Goal: Task Accomplishment & Management: Manage account settings

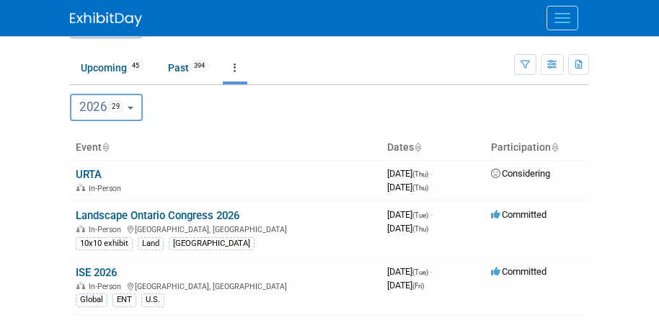
scroll to position [60, 0]
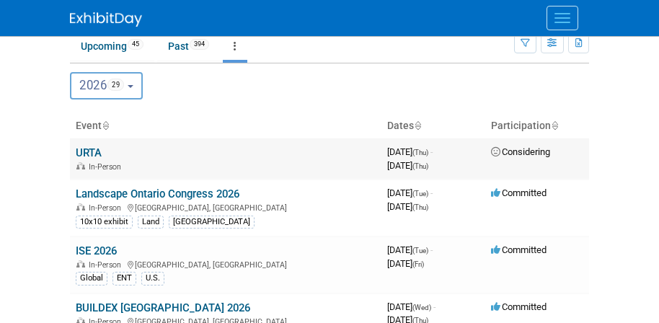
click at [92, 153] on link "URTA" at bounding box center [89, 152] width 26 height 13
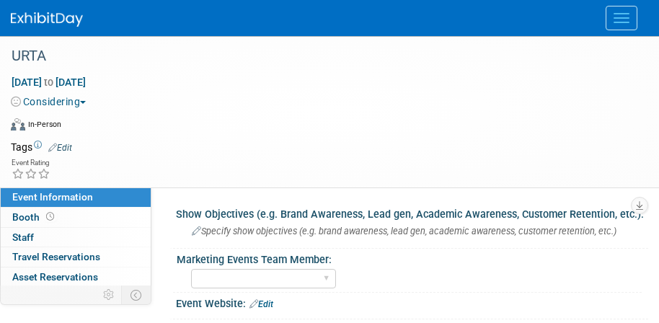
click at [58, 151] on link "Edit" at bounding box center [60, 148] width 24 height 10
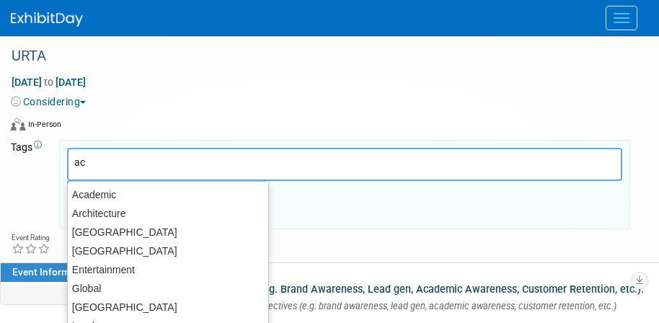
type input "aca"
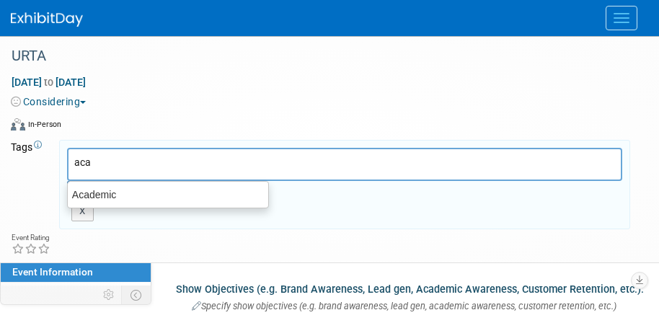
type input "aca"
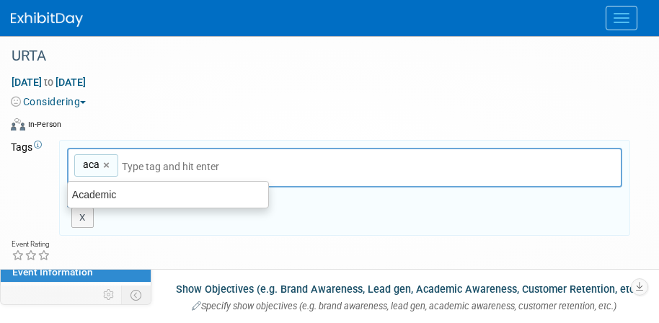
type input "aca"
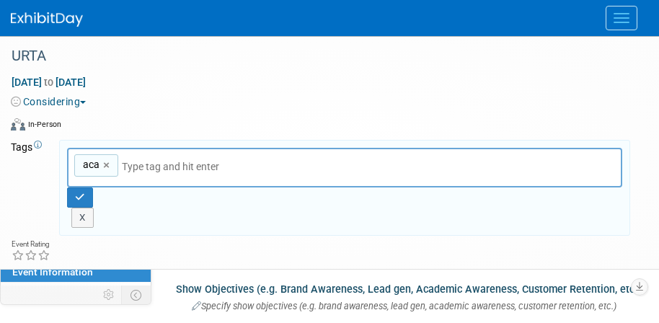
type input "aca"
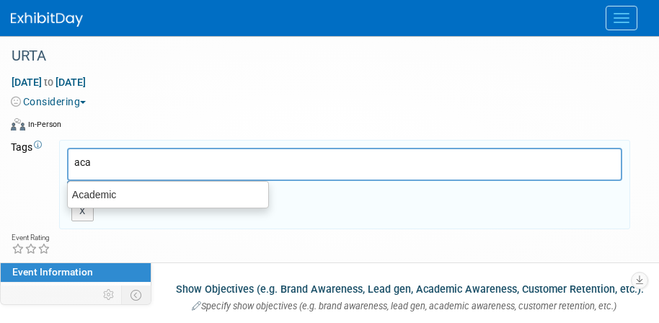
type input "Academic"
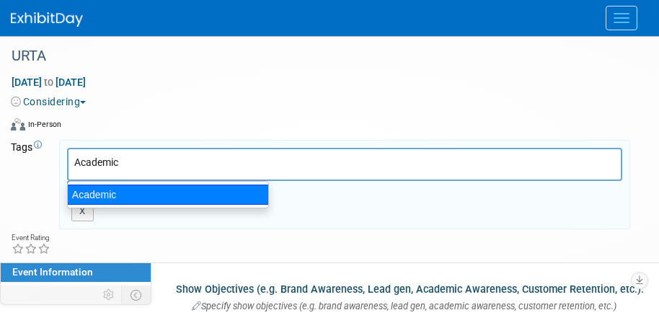
type input "Academic"
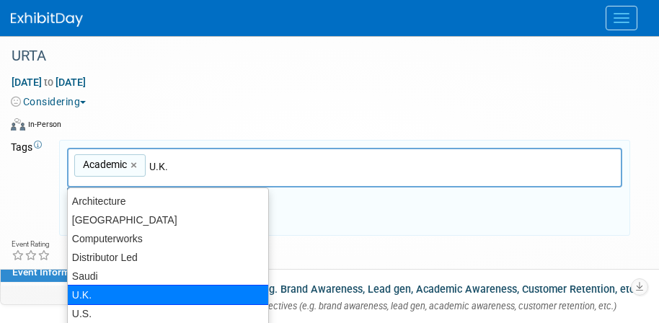
type input "U.S."
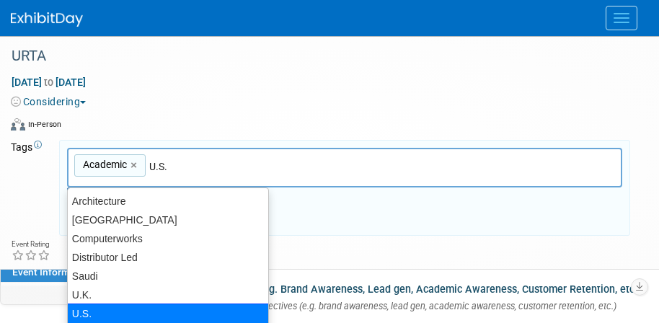
type input "Academic, U.S."
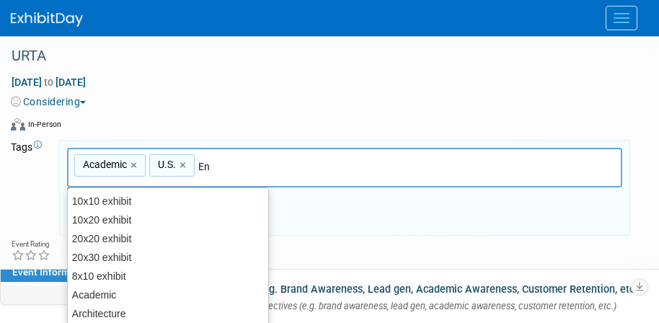
type input "Ent"
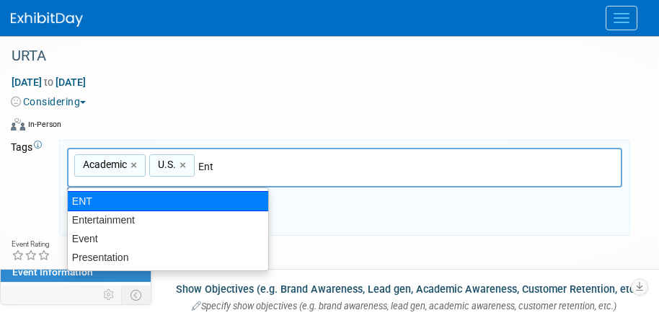
click at [97, 201] on div "ENT" at bounding box center [168, 201] width 202 height 20
type input "Academic, U.S., ENT"
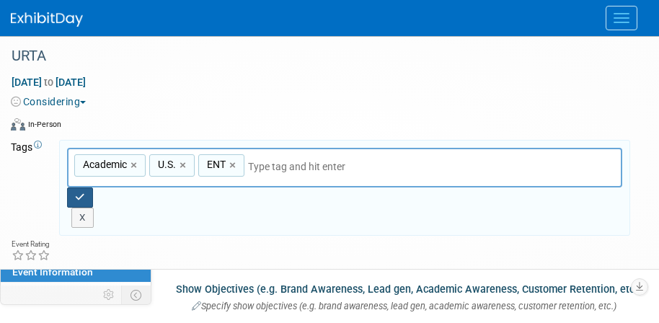
click at [76, 197] on icon "button" at bounding box center [80, 196] width 10 height 9
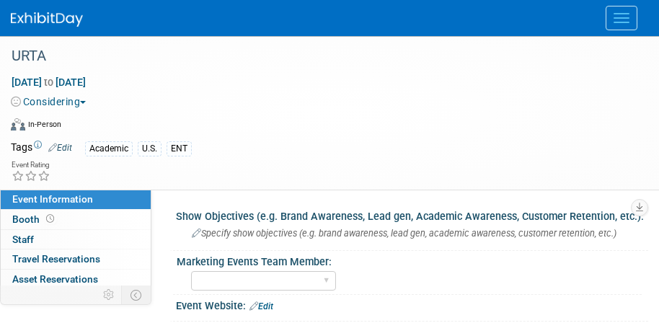
click at [610, 19] on button "Menu" at bounding box center [621, 18] width 32 height 25
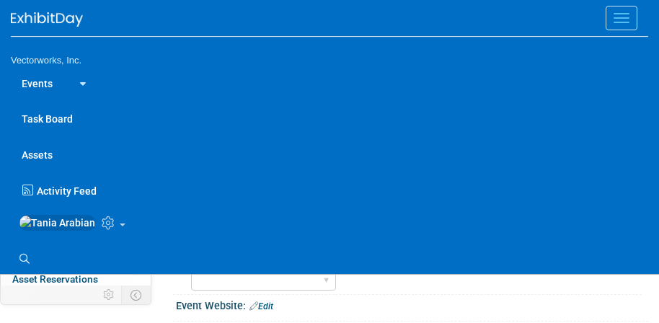
click at [28, 81] on link "Events" at bounding box center [37, 83] width 53 height 36
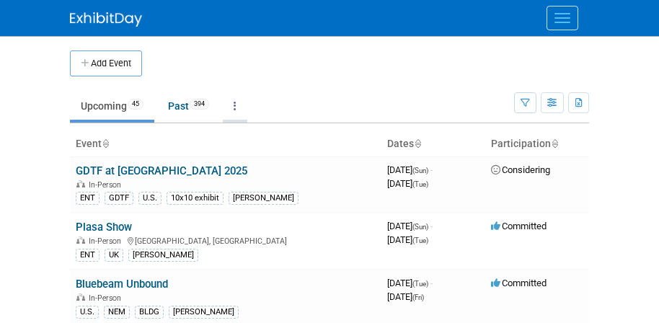
click at [236, 107] on icon at bounding box center [234, 106] width 3 height 10
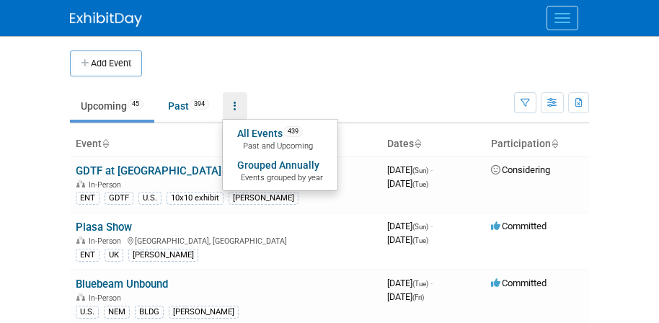
click at [249, 168] on link "Grouped Annually Events grouped by year" at bounding box center [280, 171] width 115 height 32
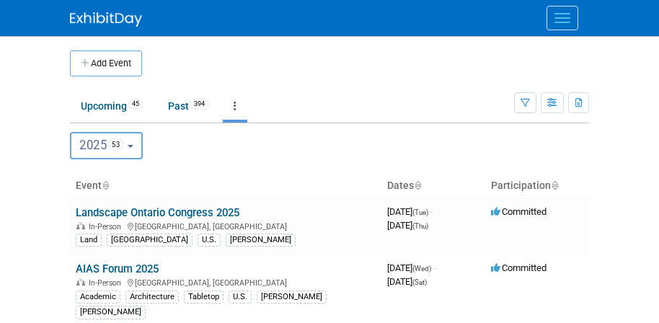
click at [138, 146] on button "2025 53" at bounding box center [106, 145] width 73 height 27
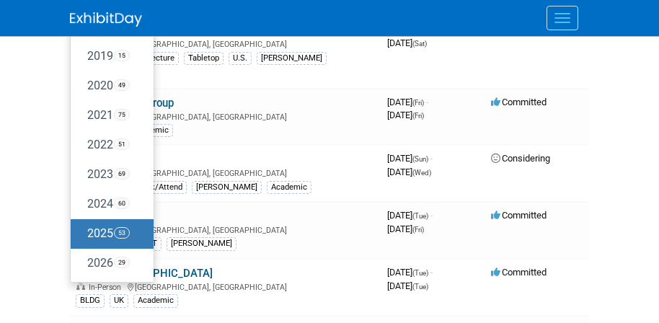
scroll to position [247, 0]
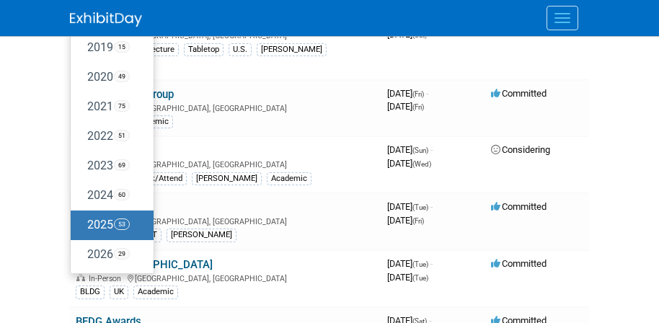
click at [95, 254] on label "2026 29" at bounding box center [108, 255] width 61 height 24
click at [82, 254] on input "2026 29" at bounding box center [77, 253] width 9 height 9
select select "2026"
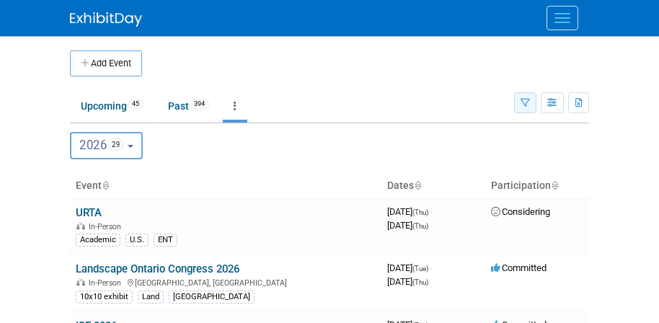
click at [522, 107] on icon "button" at bounding box center [524, 103] width 9 height 9
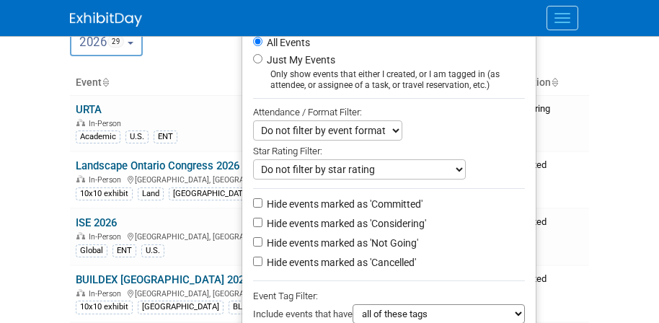
scroll to position [177, 0]
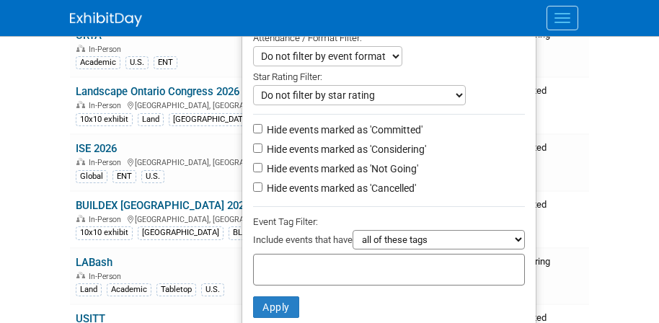
drag, startPoint x: 315, startPoint y: 272, endPoint x: 323, endPoint y: 264, distance: 11.2
click at [315, 272] on input "text" at bounding box center [316, 267] width 115 height 14
type input "Cana"
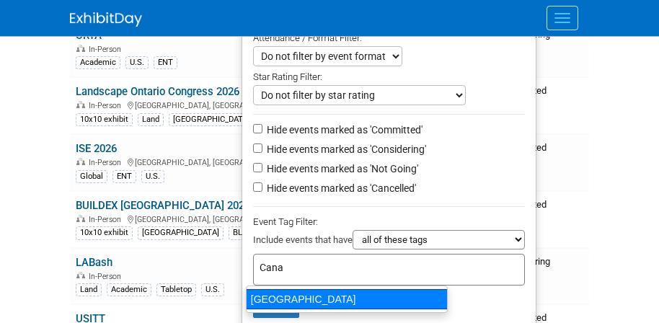
click at [324, 298] on div "[GEOGRAPHIC_DATA]" at bounding box center [347, 299] width 202 height 20
type input "[GEOGRAPHIC_DATA]"
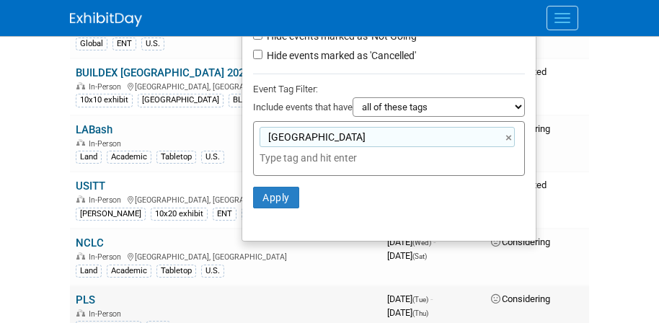
scroll to position [369, 0]
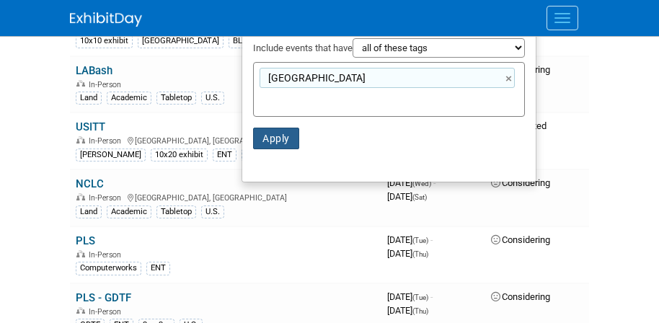
click at [273, 140] on button "Apply" at bounding box center [276, 139] width 46 height 22
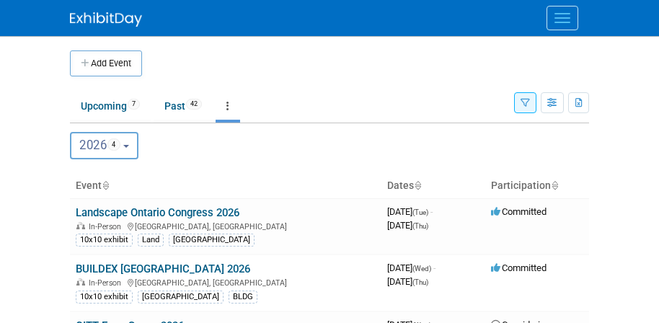
click at [522, 106] on icon "button" at bounding box center [524, 103] width 9 height 9
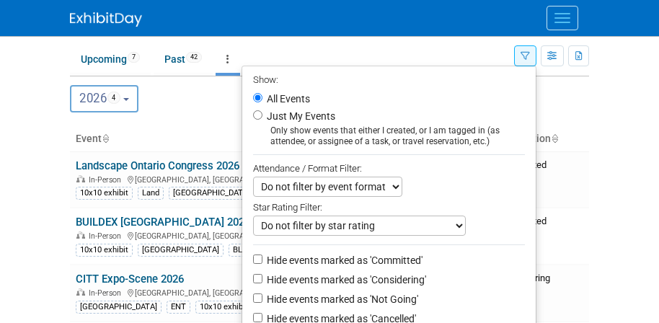
scroll to position [273, 0]
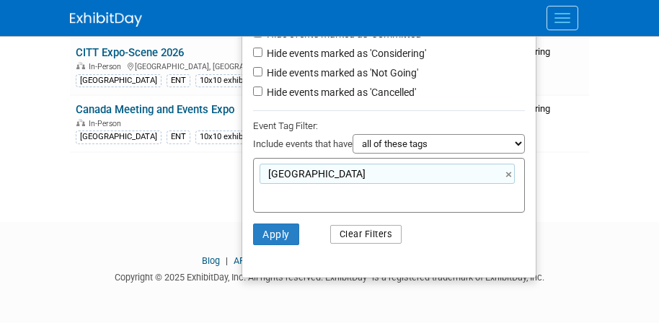
click at [347, 231] on button "Clear Filters" at bounding box center [366, 234] width 72 height 19
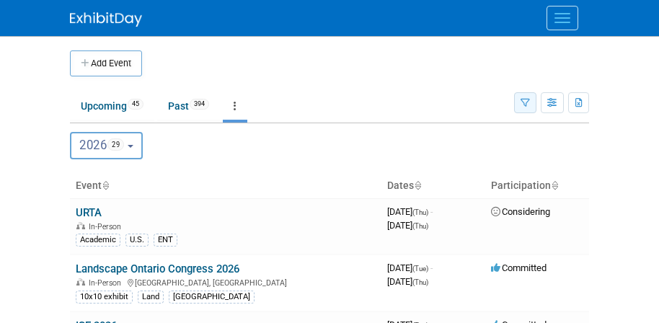
click at [520, 104] on icon "button" at bounding box center [524, 103] width 9 height 9
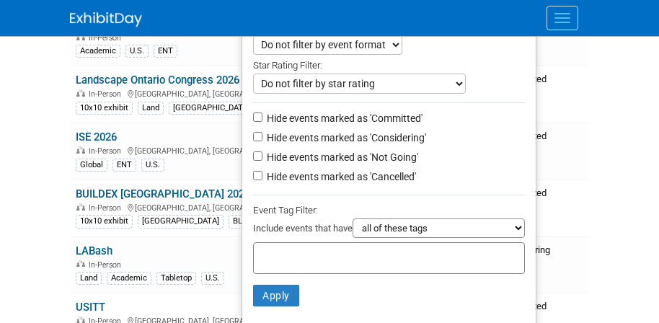
scroll to position [195, 0]
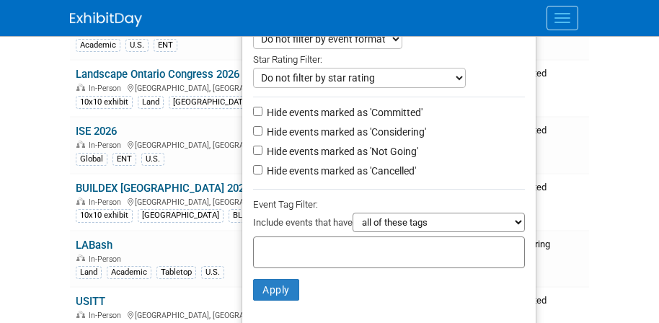
click at [327, 251] on input "text" at bounding box center [316, 250] width 115 height 14
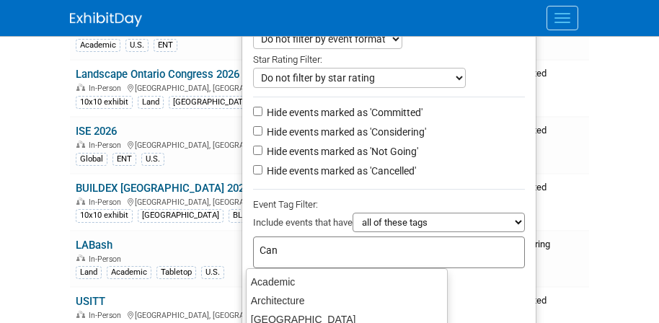
type input "Cana"
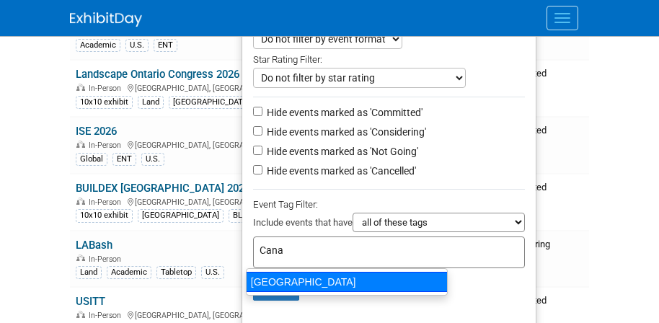
click at [299, 280] on div "[GEOGRAPHIC_DATA]" at bounding box center [347, 282] width 202 height 20
type input "[GEOGRAPHIC_DATA]"
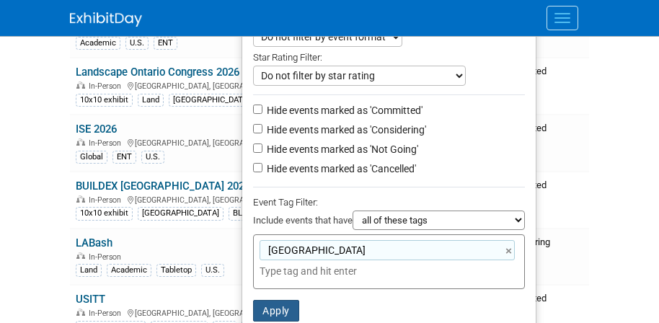
click at [267, 316] on button "Apply" at bounding box center [276, 311] width 46 height 22
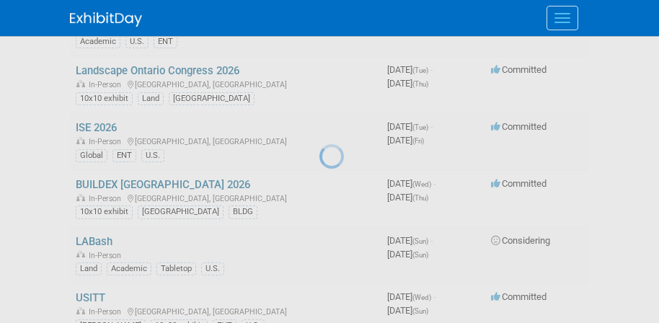
scroll to position [197, 0]
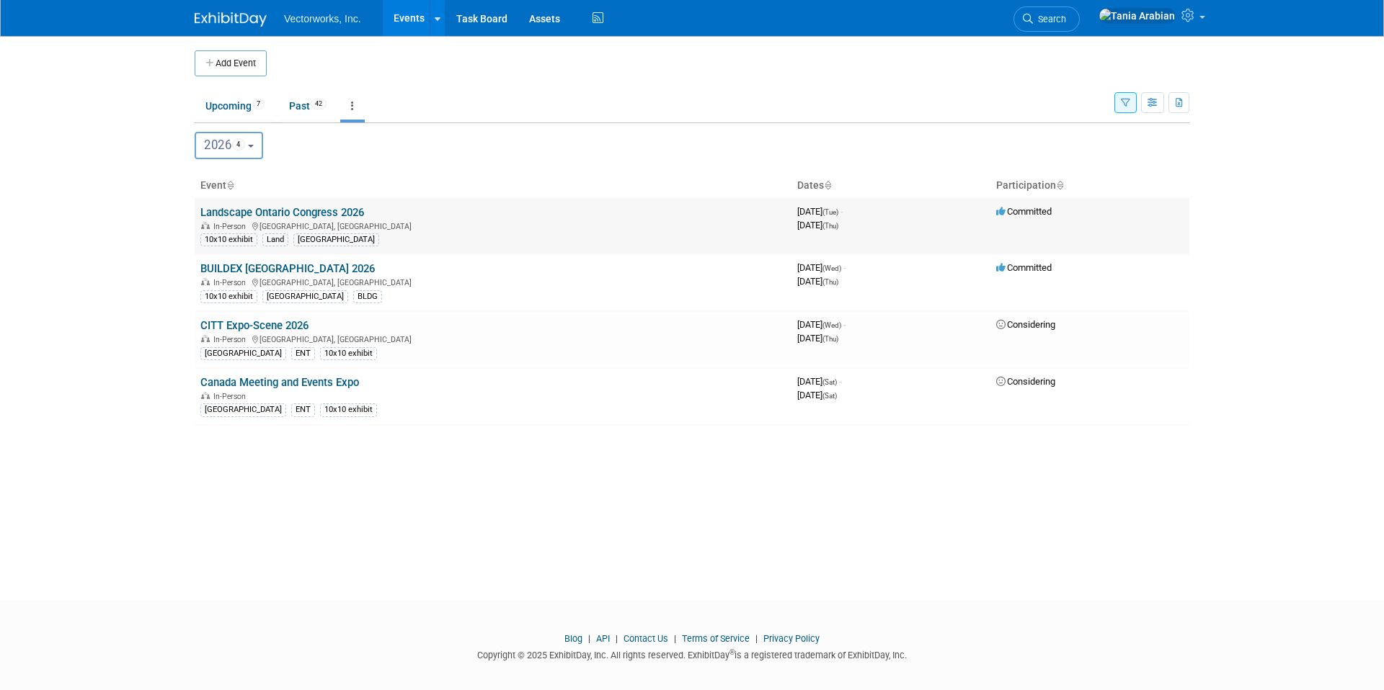
click at [285, 210] on link "Landscape Ontario Congress 2026" at bounding box center [282, 212] width 164 height 13
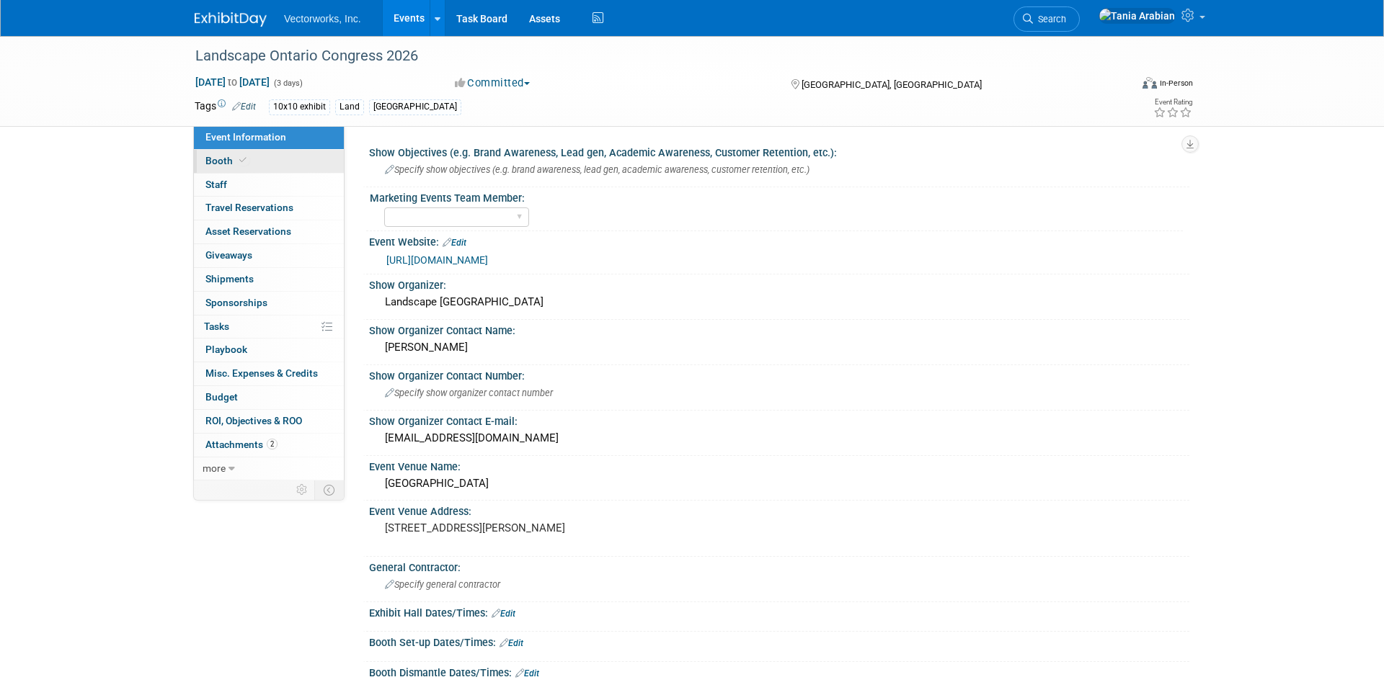
click at [230, 161] on span "Booth" at bounding box center [227, 161] width 44 height 12
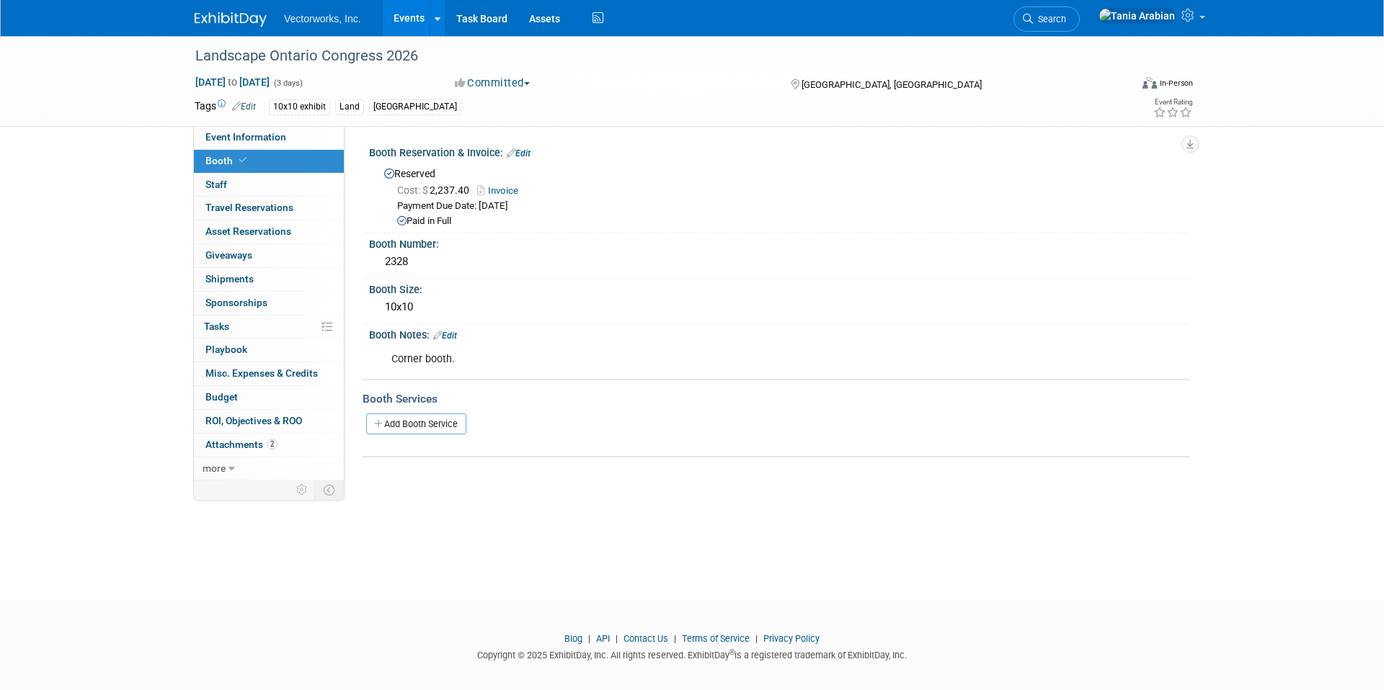
click at [407, 14] on link "Events" at bounding box center [409, 18] width 53 height 36
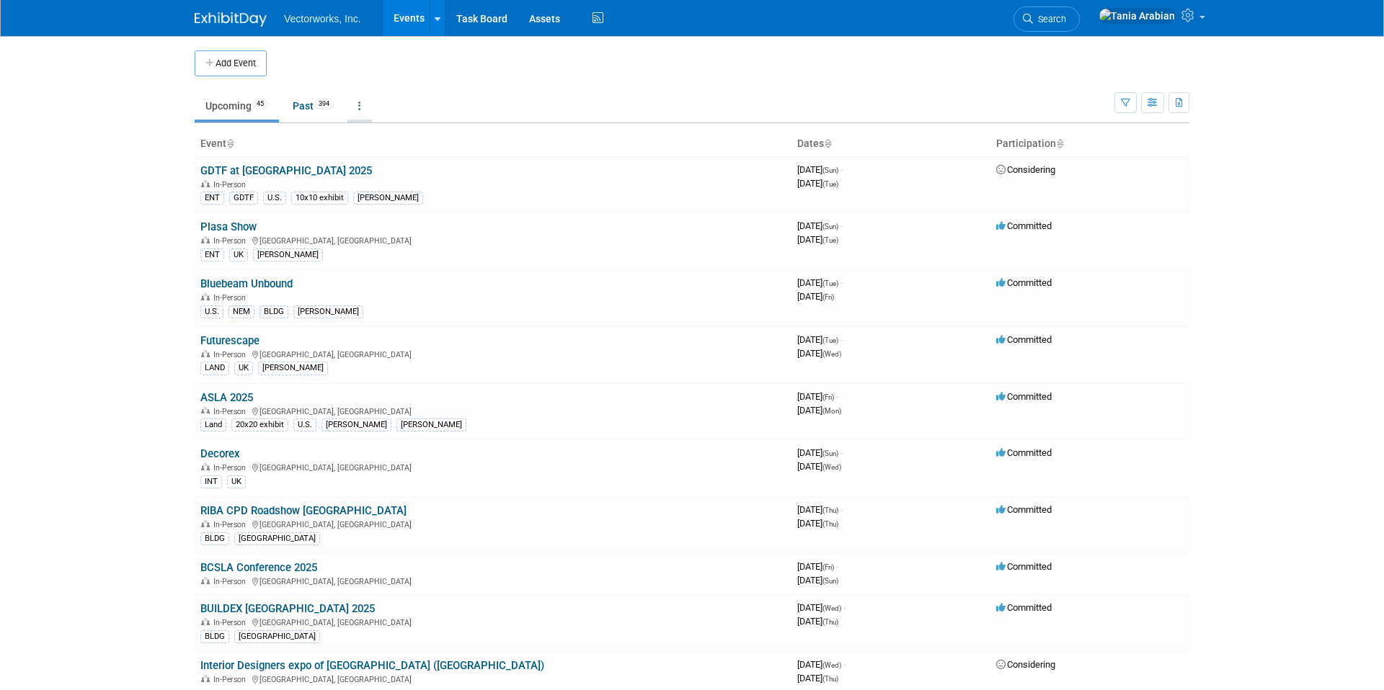
click at [365, 102] on link at bounding box center [359, 105] width 25 height 27
click at [377, 163] on link "Grouped Annually Events grouped by year" at bounding box center [404, 171] width 115 height 32
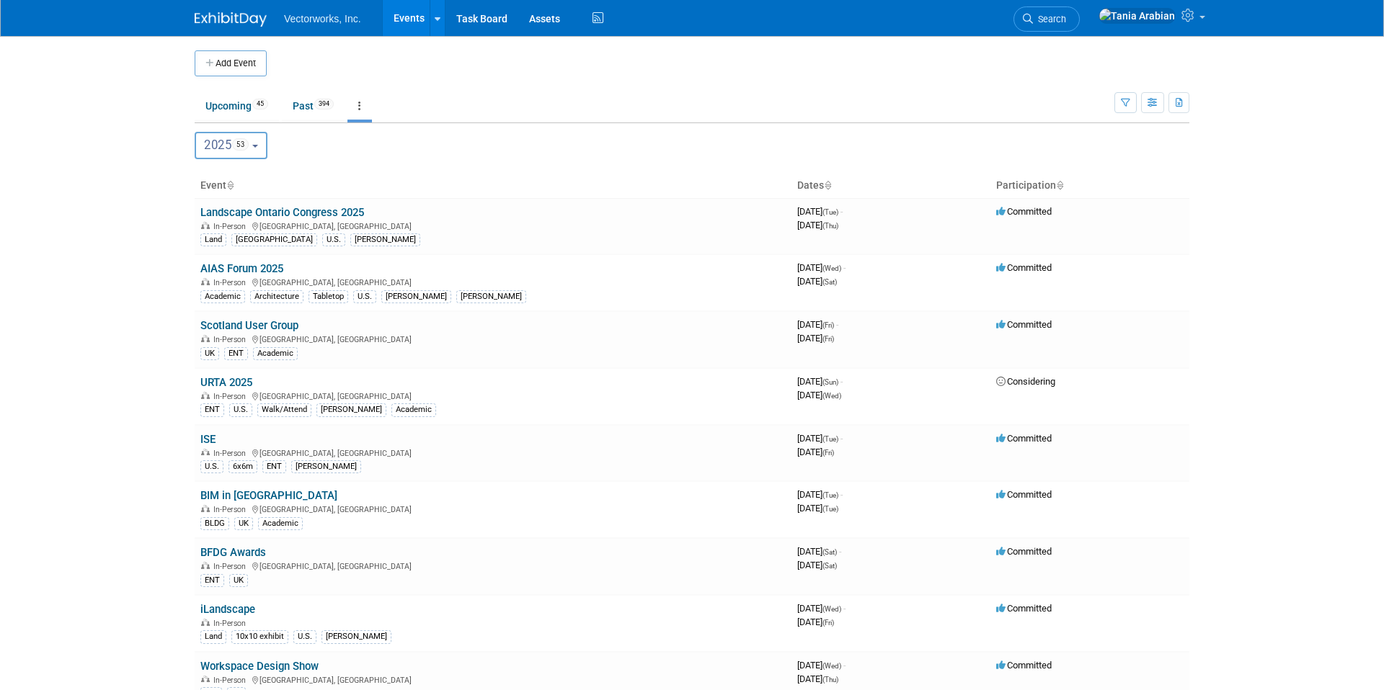
click at [259, 147] on button "2025 53" at bounding box center [231, 145] width 73 height 27
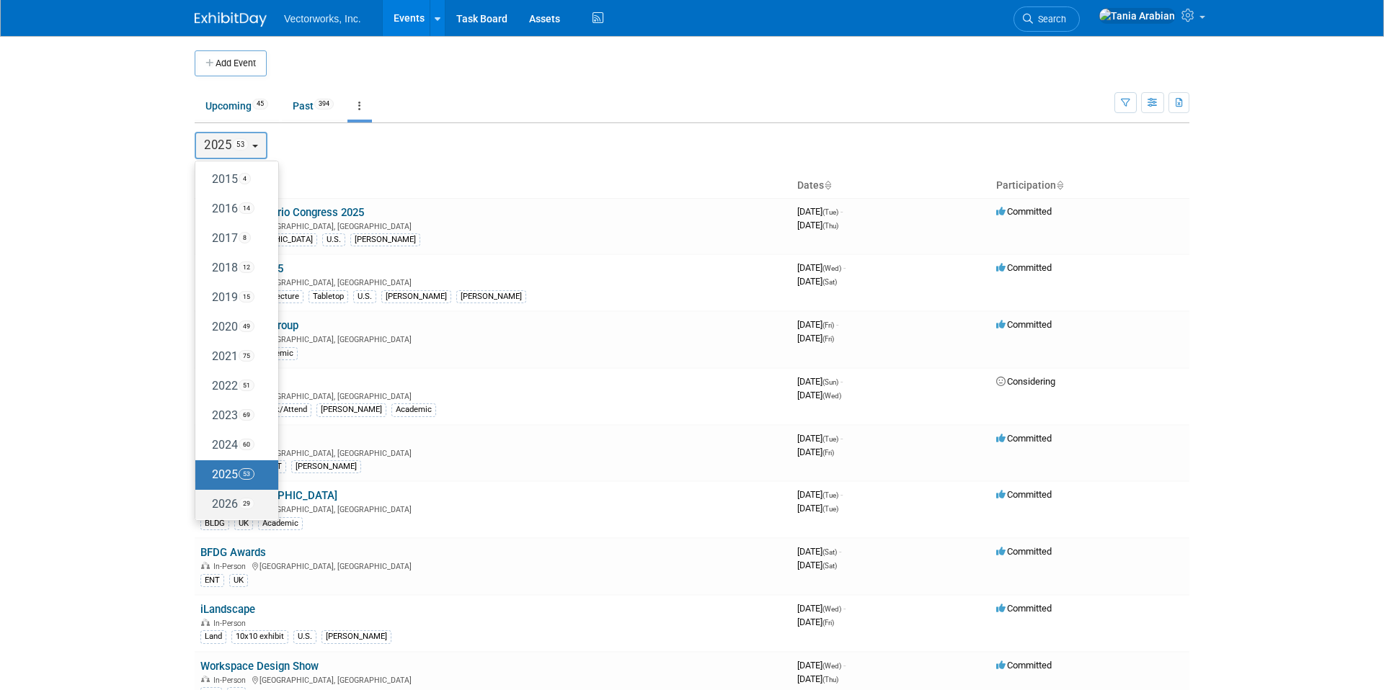
click at [223, 508] on label "2026 29" at bounding box center [232, 505] width 61 height 24
click at [207, 508] on input "2026 29" at bounding box center [201, 503] width 9 height 9
select select "2026"
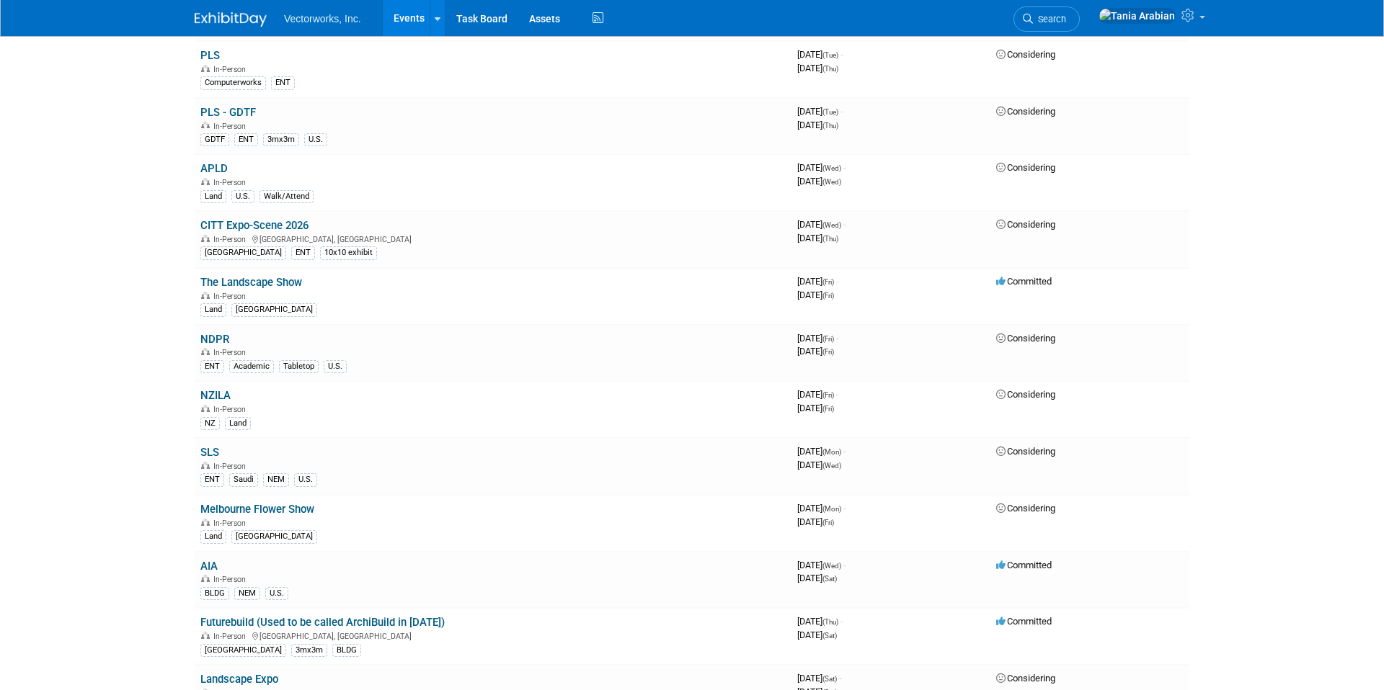
scroll to position [559, 0]
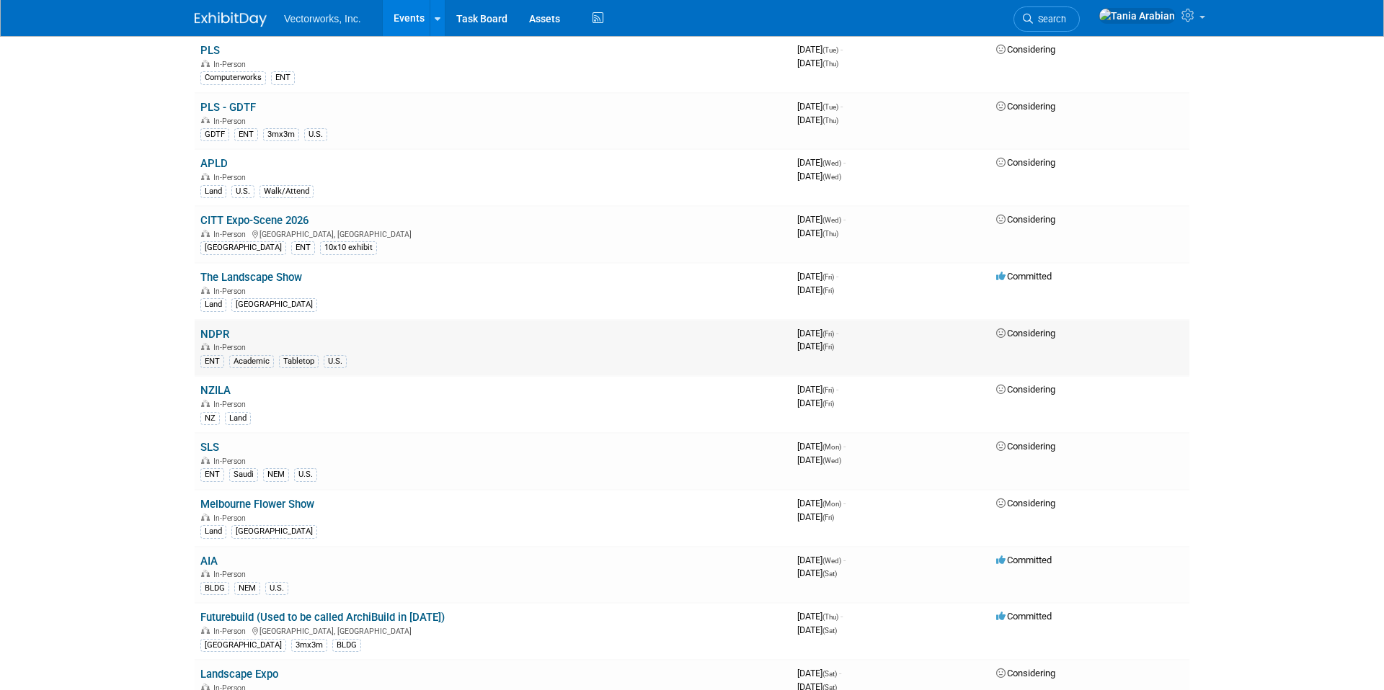
click at [307, 335] on td "NDPR In-Person ENT Academic Tabletop U.S." at bounding box center [493, 348] width 597 height 57
click at [221, 334] on link "NDPR" at bounding box center [214, 334] width 29 height 13
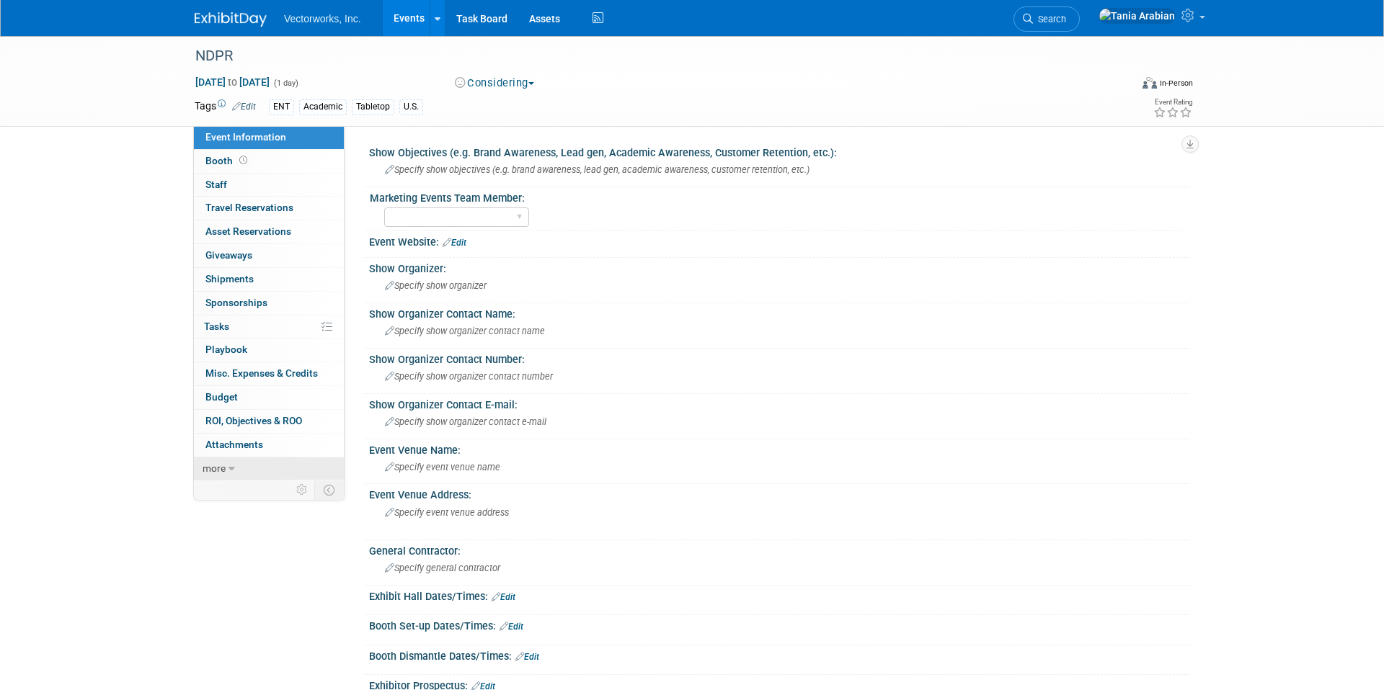
click at [221, 464] on span "more" at bounding box center [213, 469] width 23 height 12
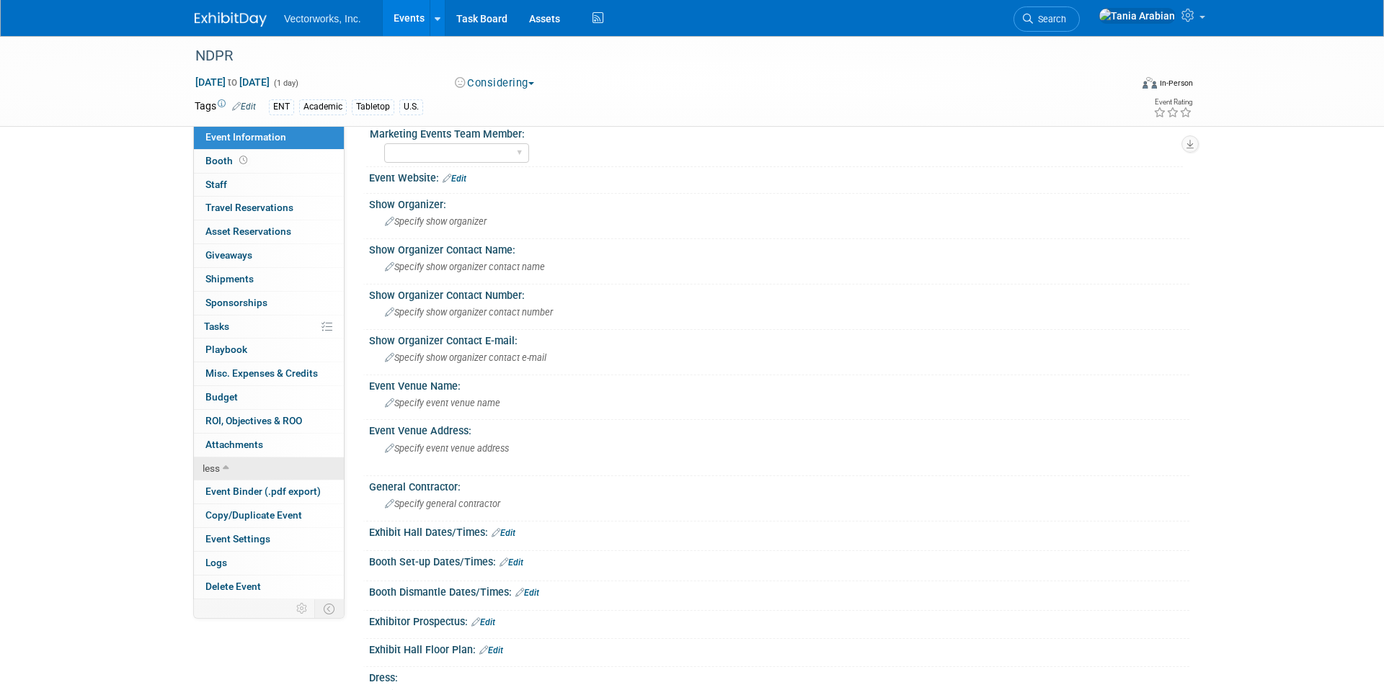
scroll to position [89, 0]
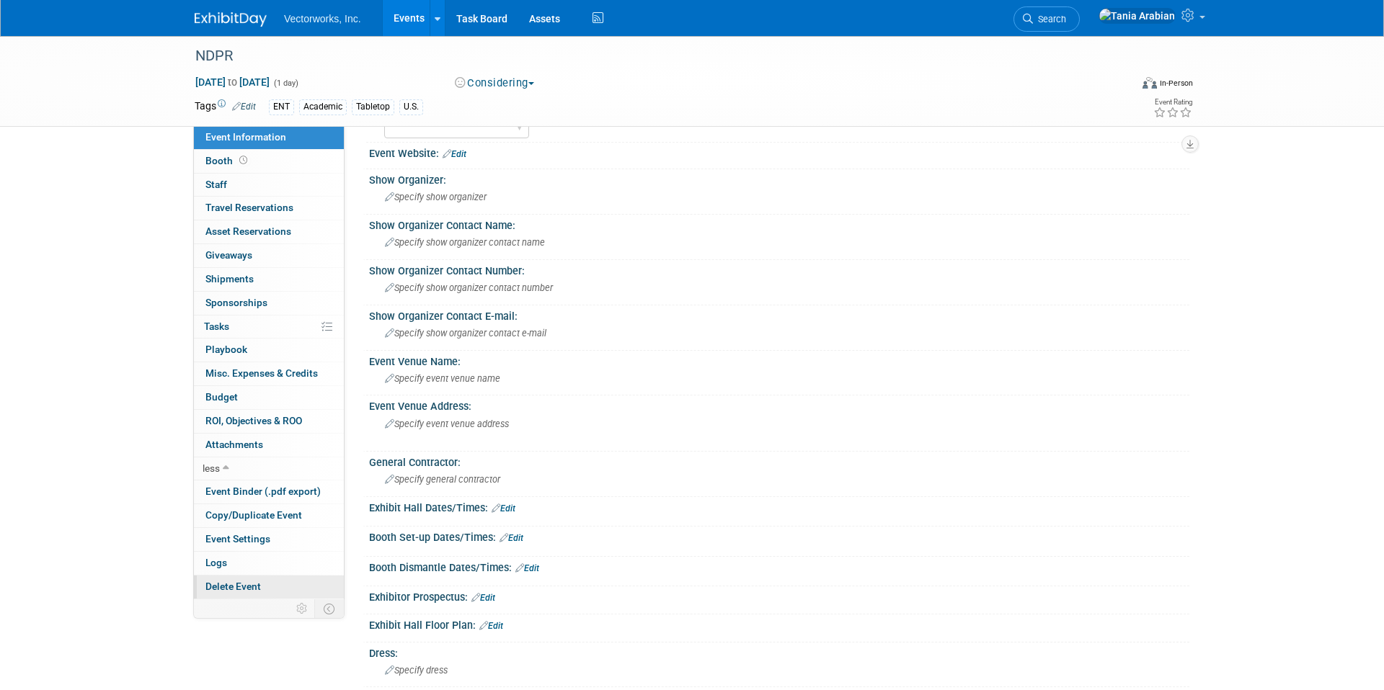
click at [236, 586] on span "Delete Event" at bounding box center [232, 587] width 55 height 12
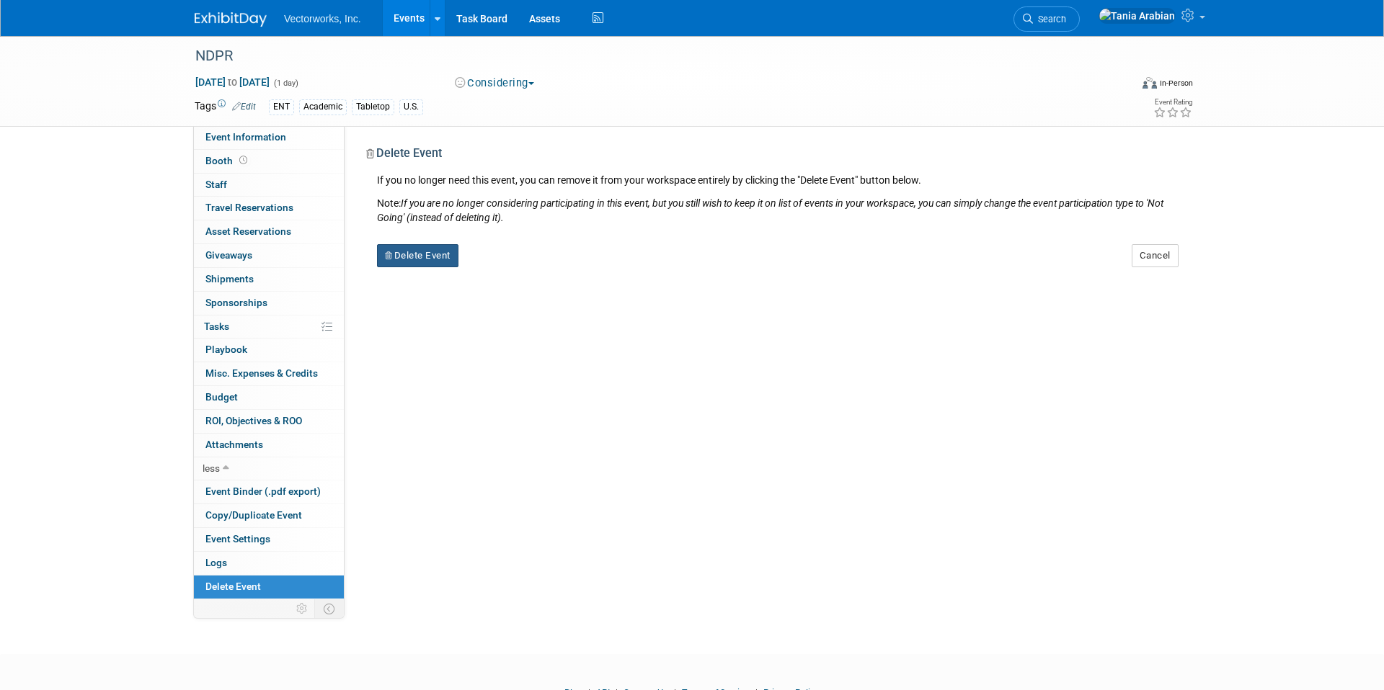
click at [415, 253] on button "Delete Event" at bounding box center [417, 255] width 81 height 23
click at [515, 264] on link "Yes" at bounding box center [509, 267] width 42 height 23
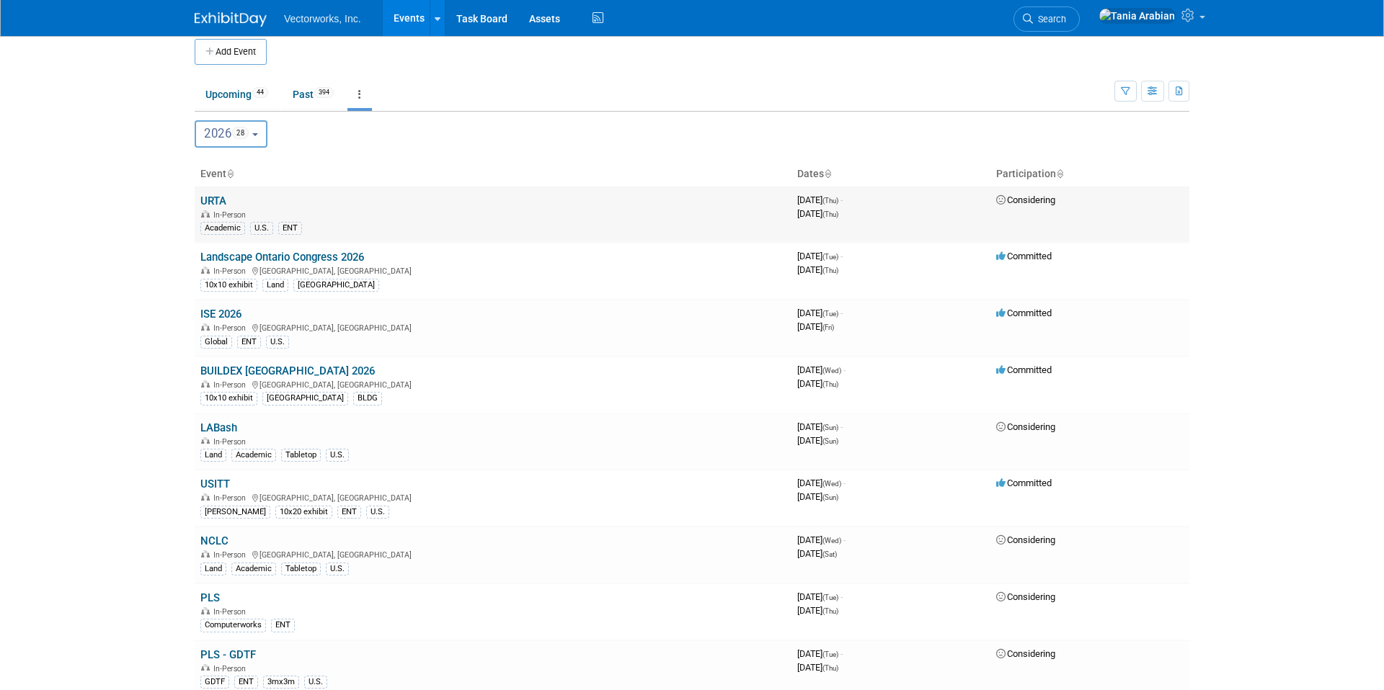
scroll to position [12, 0]
click at [331, 259] on link "Landscape Ontario Congress 2026" at bounding box center [282, 256] width 164 height 13
